Goal: Task Accomplishment & Management: Complete application form

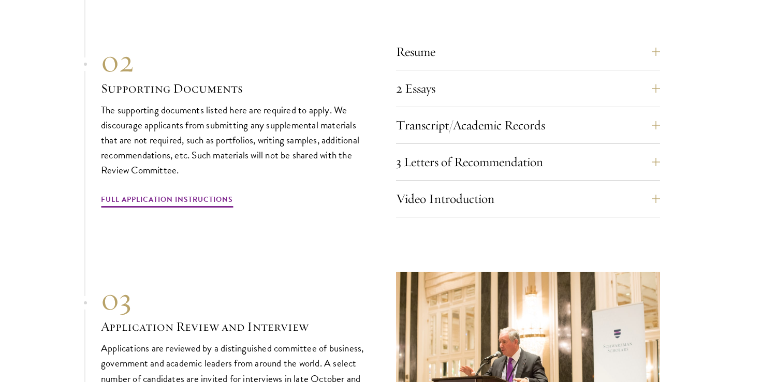
scroll to position [3589, 0]
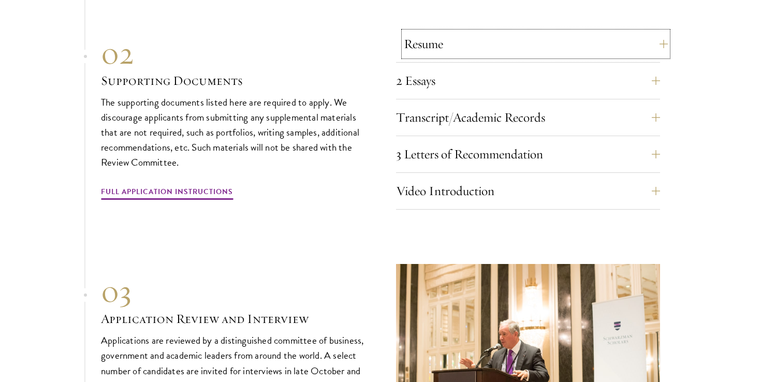
click at [429, 36] on button "Resume" at bounding box center [536, 44] width 264 height 25
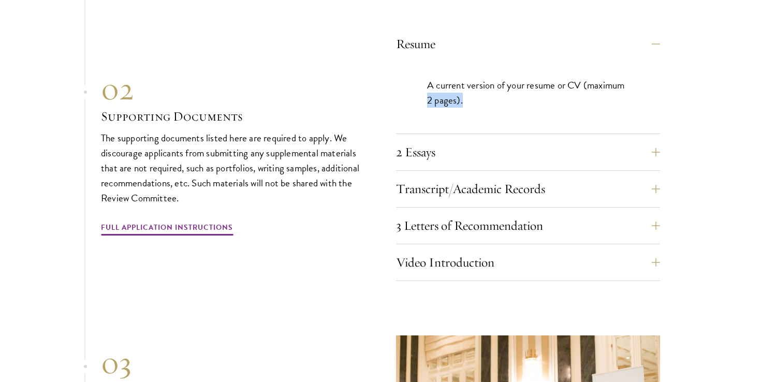
drag, startPoint x: 428, startPoint y: 97, endPoint x: 488, endPoint y: 97, distance: 60.6
click at [488, 97] on p "A current version of your resume or CV (maximum 2 pages)." at bounding box center [528, 93] width 202 height 30
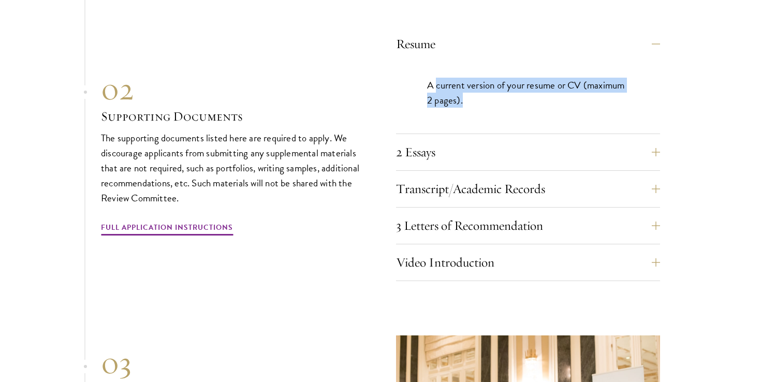
drag, startPoint x: 436, startPoint y: 80, endPoint x: 630, endPoint y: 92, distance: 193.4
click at [630, 92] on div "A current version of your resume or CV (maximum 2 pages)." at bounding box center [528, 97] width 264 height 71
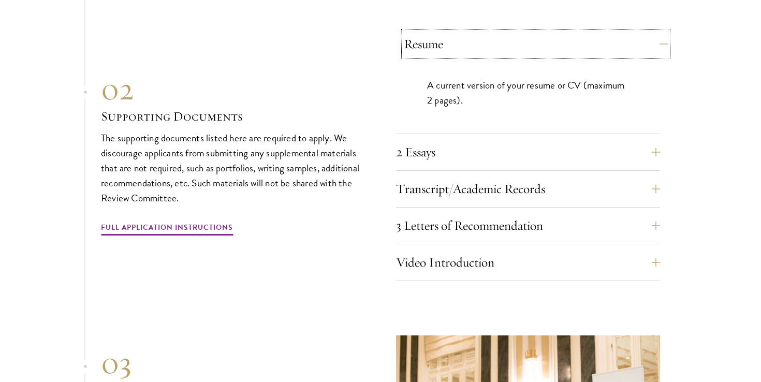
click at [638, 34] on button "Resume" at bounding box center [536, 44] width 264 height 25
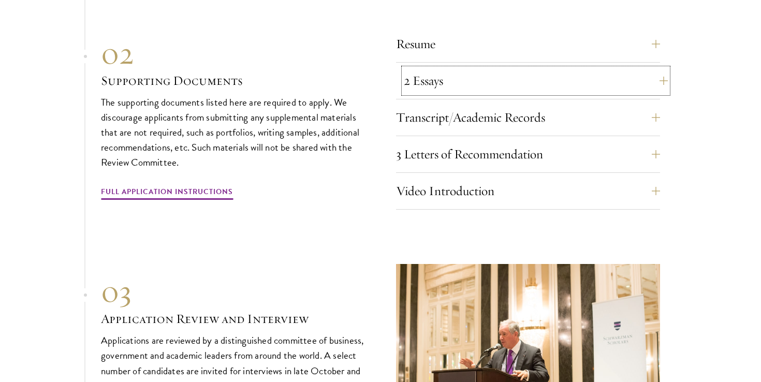
click at [449, 79] on button "2 Essays" at bounding box center [536, 80] width 264 height 25
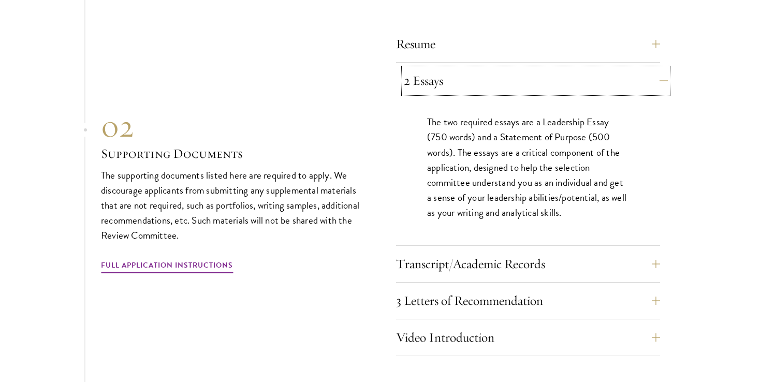
click at [463, 79] on button "2 Essays" at bounding box center [536, 80] width 264 height 25
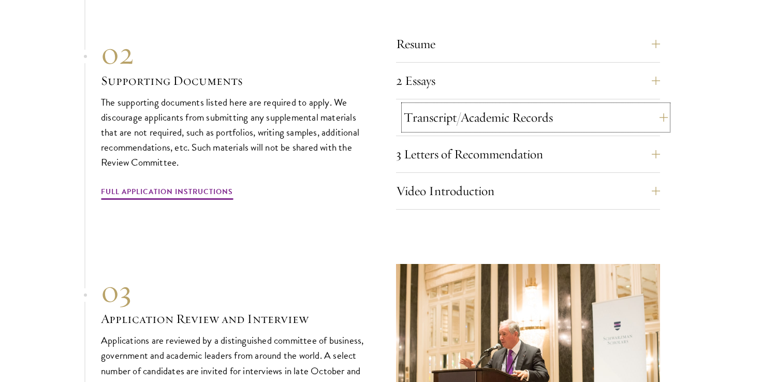
click at [467, 111] on button "Transcript/Academic Records" at bounding box center [536, 117] width 264 height 25
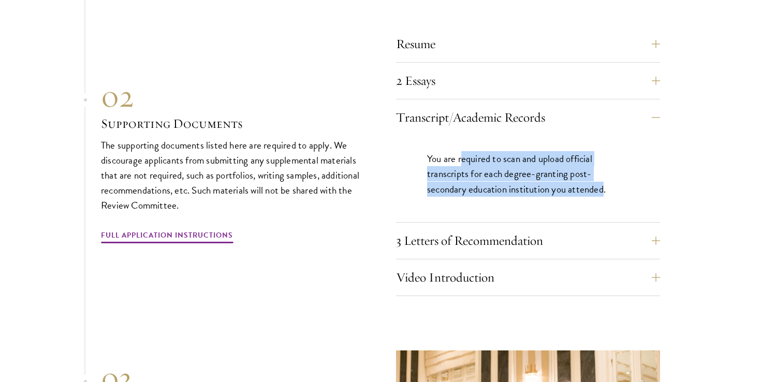
drag, startPoint x: 461, startPoint y: 155, endPoint x: 605, endPoint y: 180, distance: 146.6
click at [605, 180] on p "You are required to scan and upload official transcripts for each degree-granti…" at bounding box center [528, 173] width 202 height 45
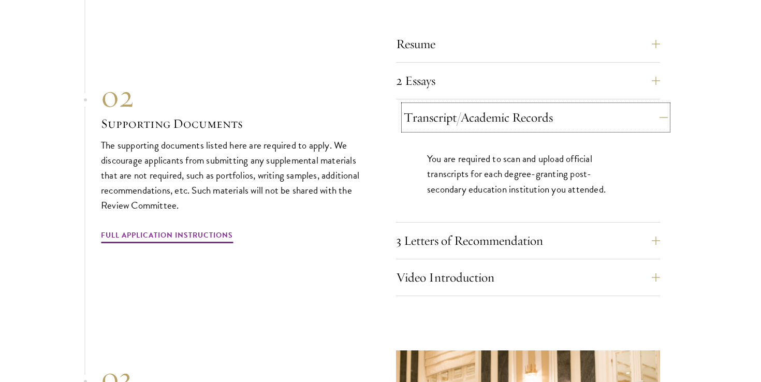
click at [517, 105] on button "Transcript/Academic Records" at bounding box center [536, 117] width 264 height 25
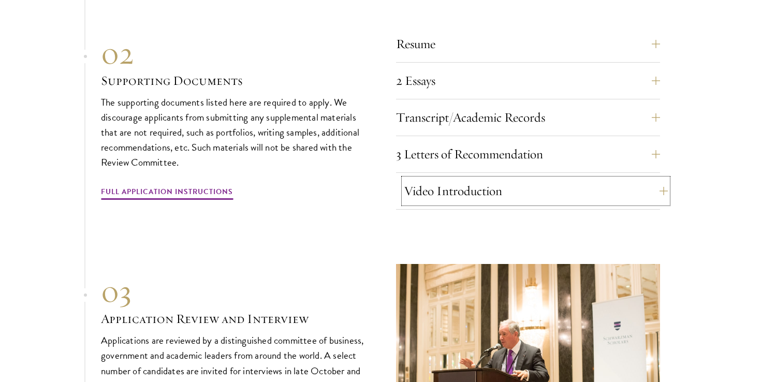
click at [472, 185] on button "Video Introduction" at bounding box center [536, 191] width 264 height 25
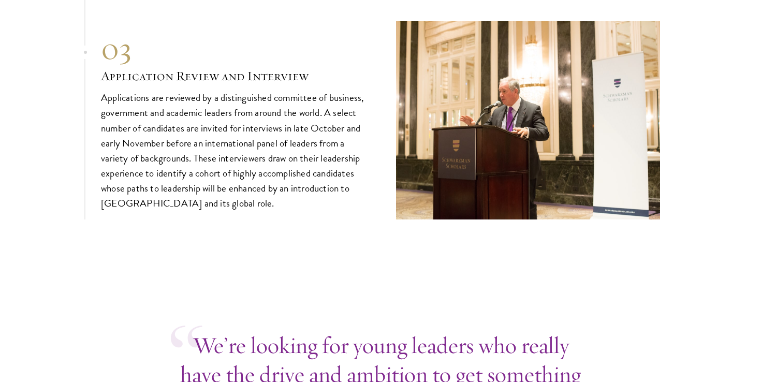
scroll to position [3964, 0]
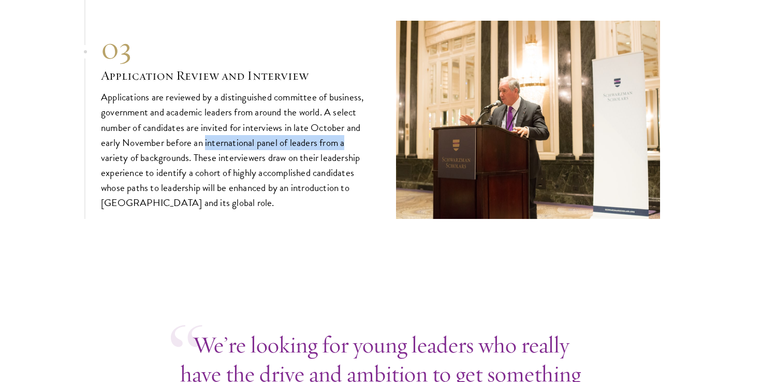
drag, startPoint x: 204, startPoint y: 137, endPoint x: 356, endPoint y: 132, distance: 151.8
click at [356, 132] on p "Applications are reviewed by a distinguished committee of business, government …" at bounding box center [233, 150] width 264 height 121
click at [349, 151] on p "Applications are reviewed by a distinguished committee of business, government …" at bounding box center [233, 150] width 264 height 121
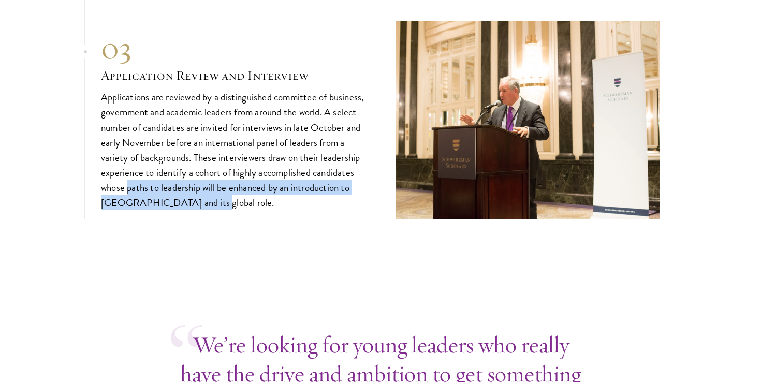
drag, startPoint x: 128, startPoint y: 183, endPoint x: 371, endPoint y: 195, distance: 243.1
click at [371, 195] on div "03 Application Review and Interview 03 Application Review and Interview Applica…" at bounding box center [380, 120] width 559 height 198
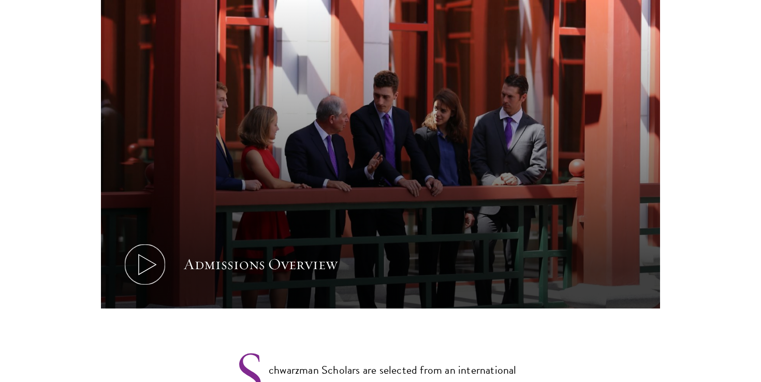
scroll to position [545, 0]
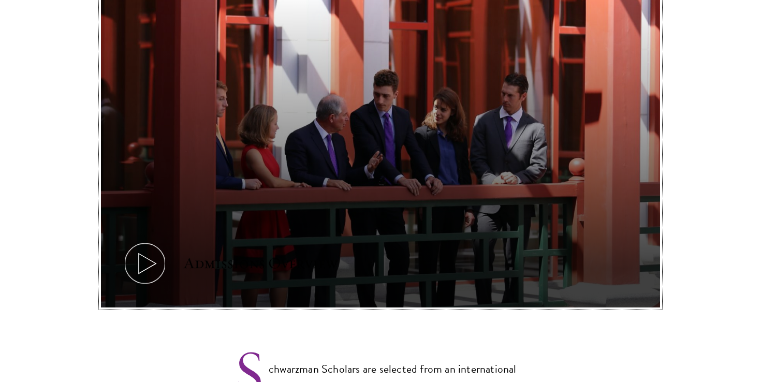
click at [147, 253] on icon at bounding box center [145, 263] width 47 height 47
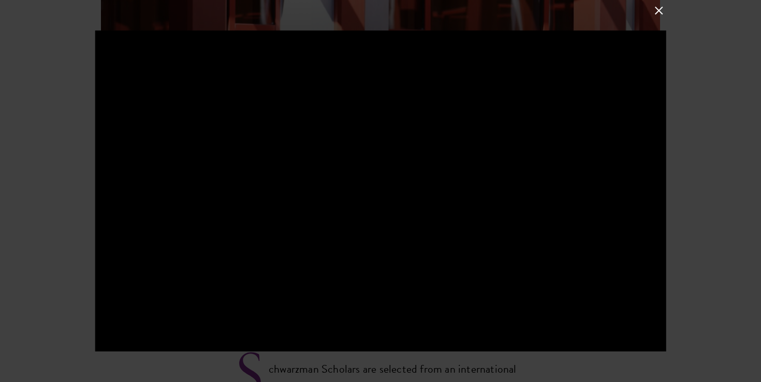
click at [662, 10] on button at bounding box center [658, 10] width 13 height 13
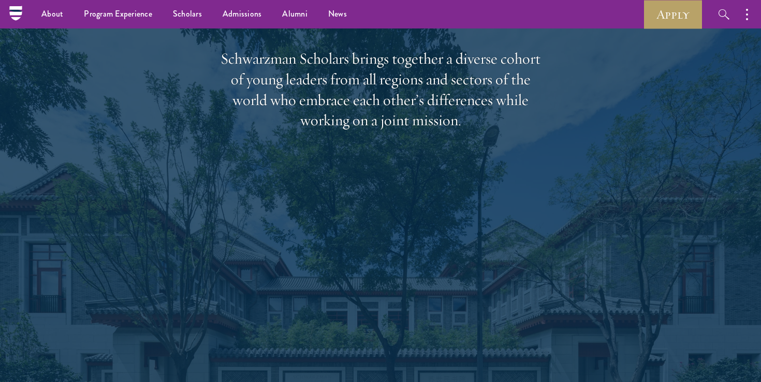
scroll to position [1558, 0]
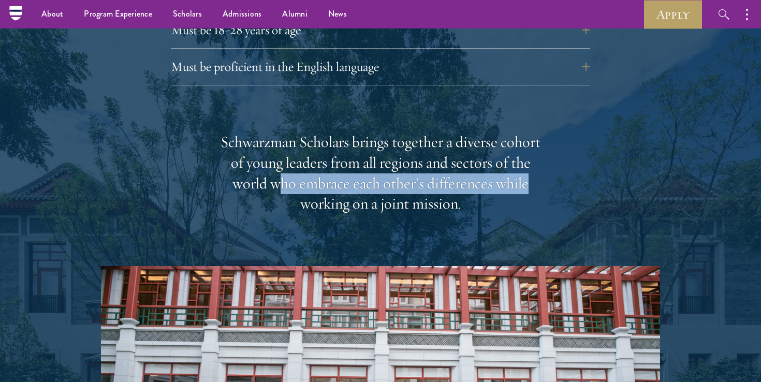
drag, startPoint x: 276, startPoint y: 164, endPoint x: 537, endPoint y: 173, distance: 261.6
click at [538, 172] on div "Schwarzman Scholars brings together a diverse cohort of young leaders from all …" at bounding box center [380, 173] width 321 height 83
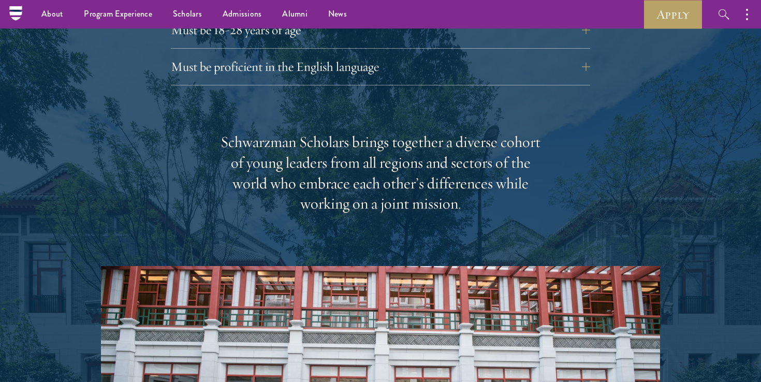
click at [503, 180] on div "Schwarzman Scholars brings together a diverse cohort of young leaders from all …" at bounding box center [380, 173] width 321 height 83
drag, startPoint x: 374, startPoint y: 183, endPoint x: 465, endPoint y: 184, distance: 91.1
click at [465, 184] on div "Schwarzman Scholars brings together a diverse cohort of young leaders from all …" at bounding box center [380, 173] width 321 height 83
click at [462, 184] on div "Schwarzman Scholars brings together a diverse cohort of young leaders from all …" at bounding box center [380, 173] width 321 height 83
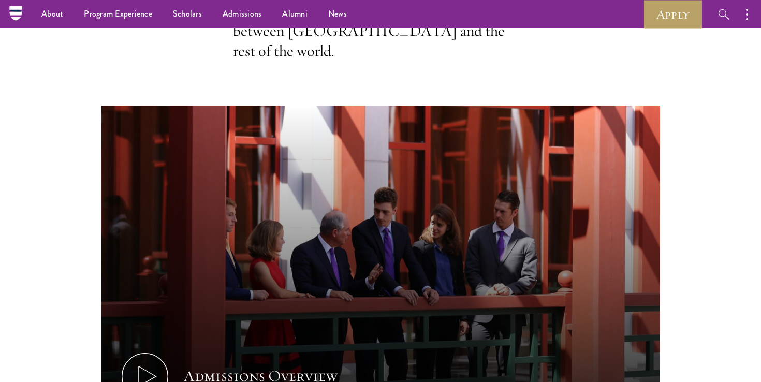
scroll to position [0, 0]
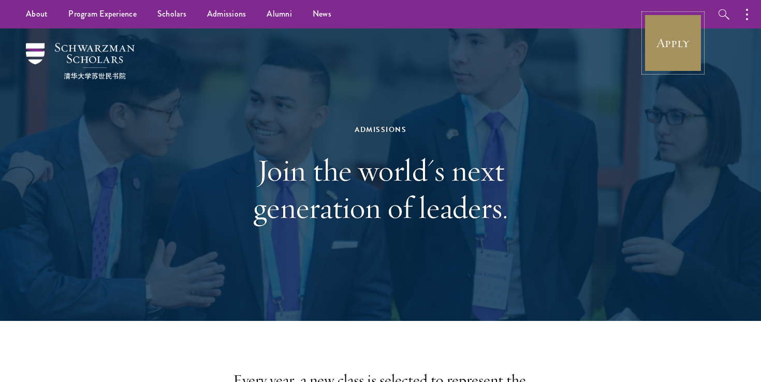
click at [669, 39] on link "Apply" at bounding box center [673, 43] width 58 height 58
